Goal: Task Accomplishment & Management: Manage account settings

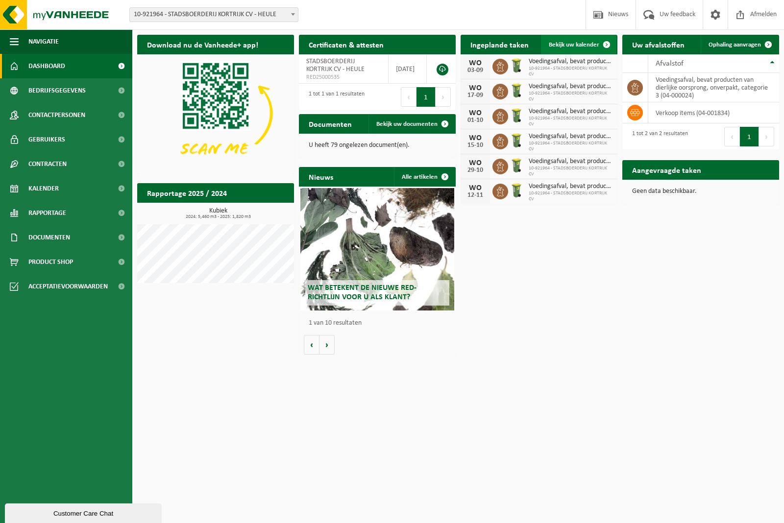
click at [605, 42] on span at bounding box center [607, 45] width 20 height 20
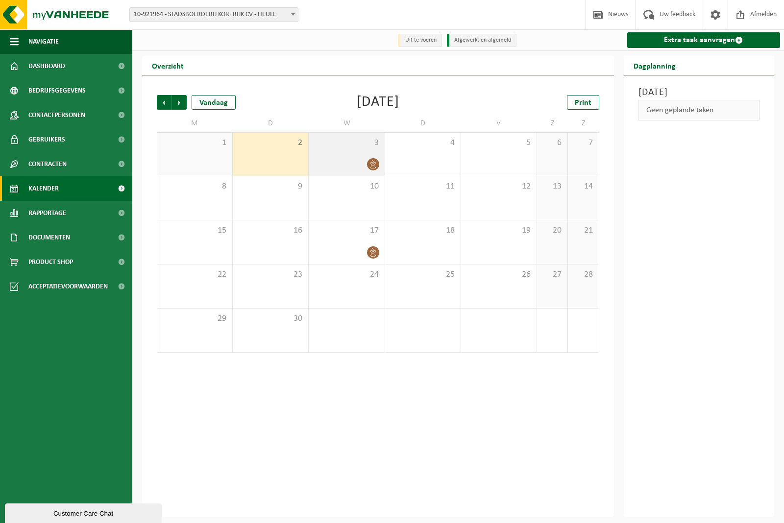
click at [357, 165] on div at bounding box center [346, 164] width 66 height 13
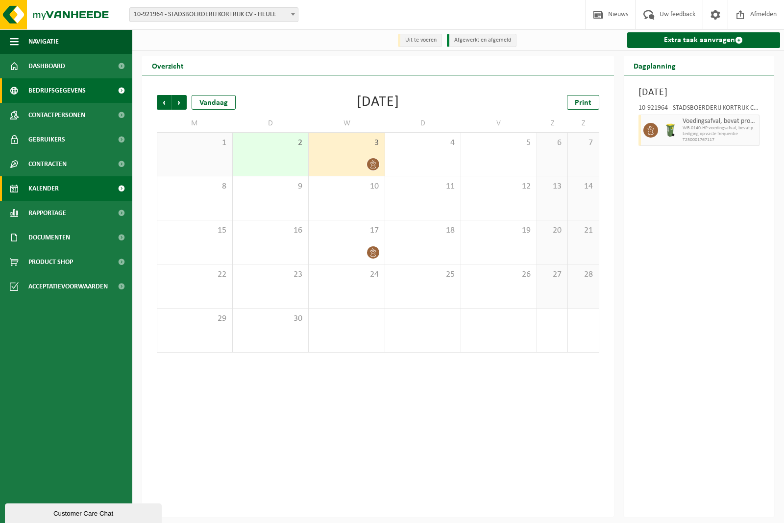
click at [56, 91] on span "Bedrijfsgegevens" at bounding box center [56, 90] width 57 height 24
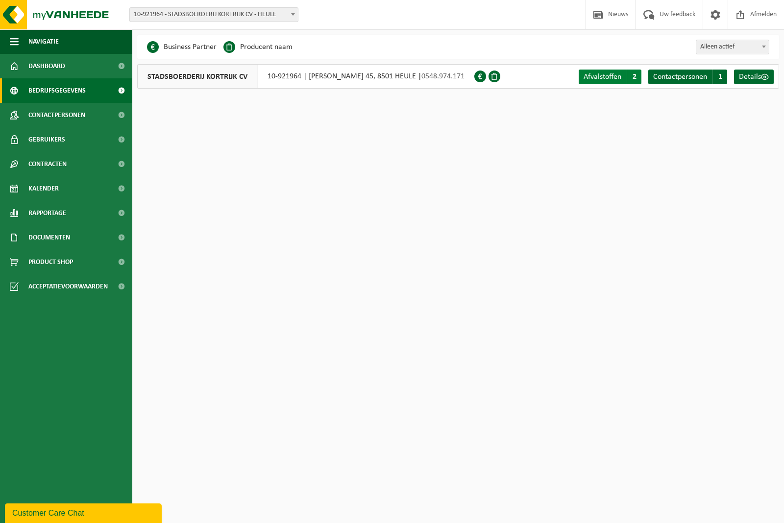
click at [610, 78] on span "Afvalstoffen" at bounding box center [602, 77] width 38 height 8
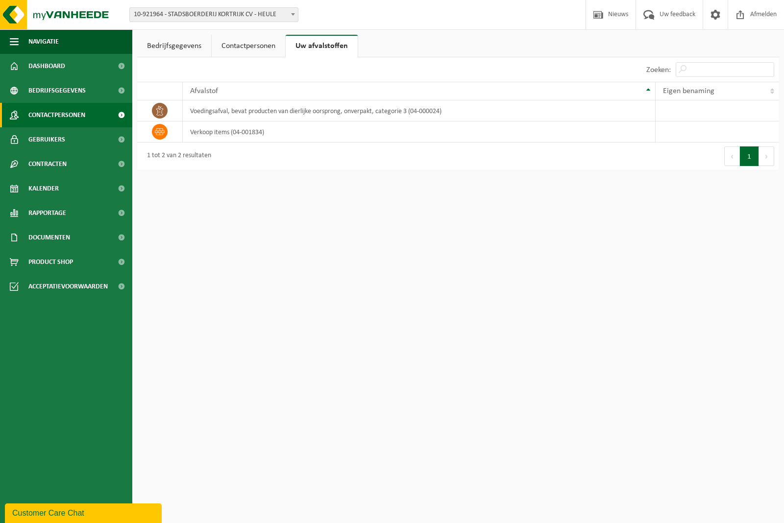
click at [52, 119] on span "Contactpersonen" at bounding box center [56, 115] width 57 height 24
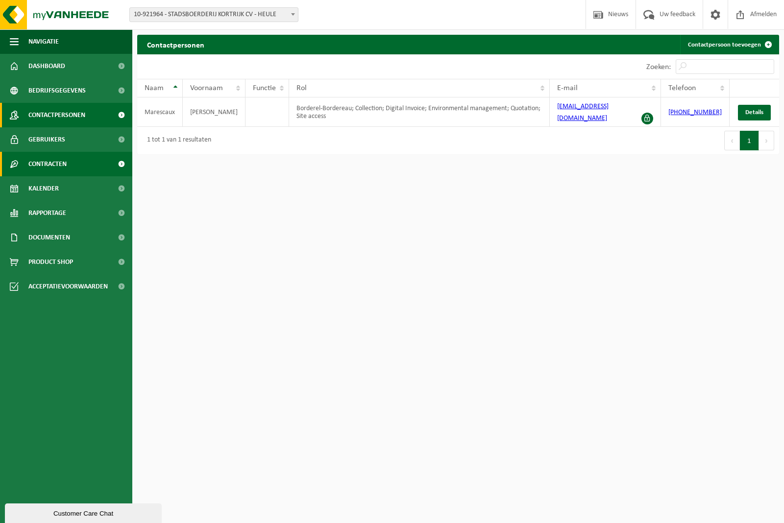
click at [62, 162] on span "Contracten" at bounding box center [47, 164] width 38 height 24
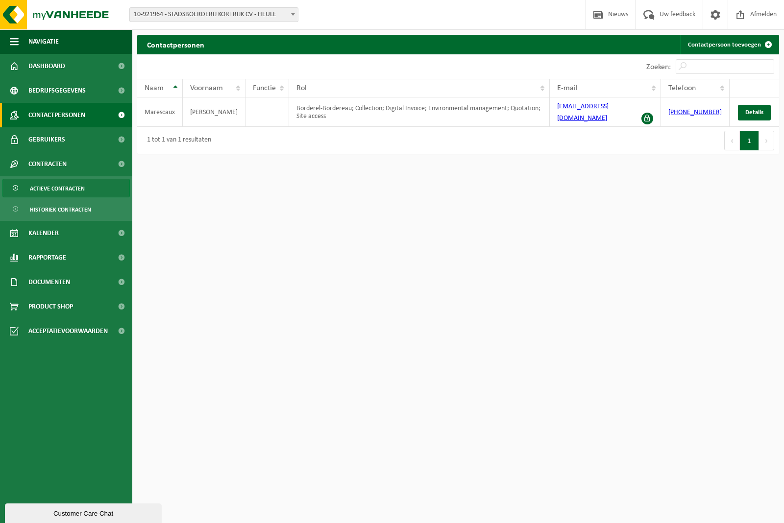
click at [60, 185] on span "Actieve contracten" at bounding box center [57, 188] width 55 height 19
